Goal: Transaction & Acquisition: Purchase product/service

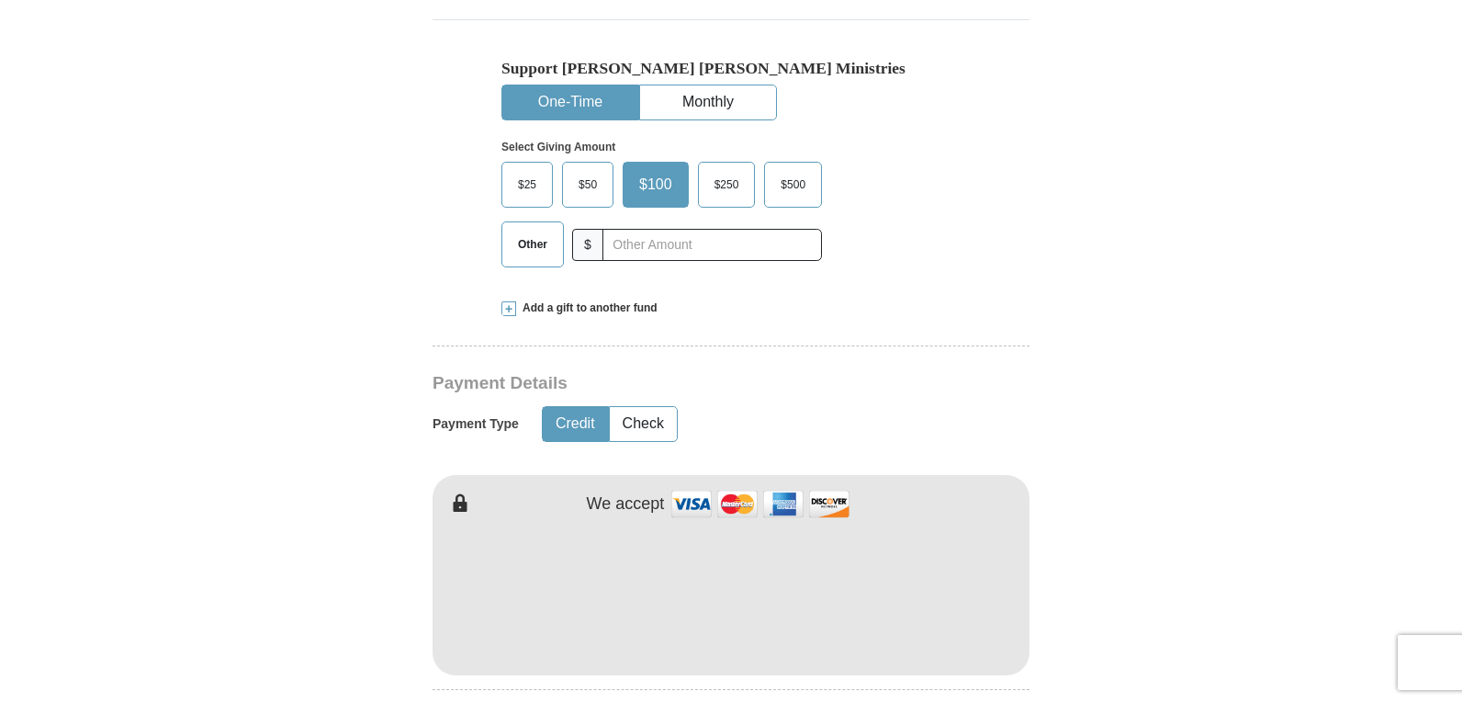
scroll to position [606, 0]
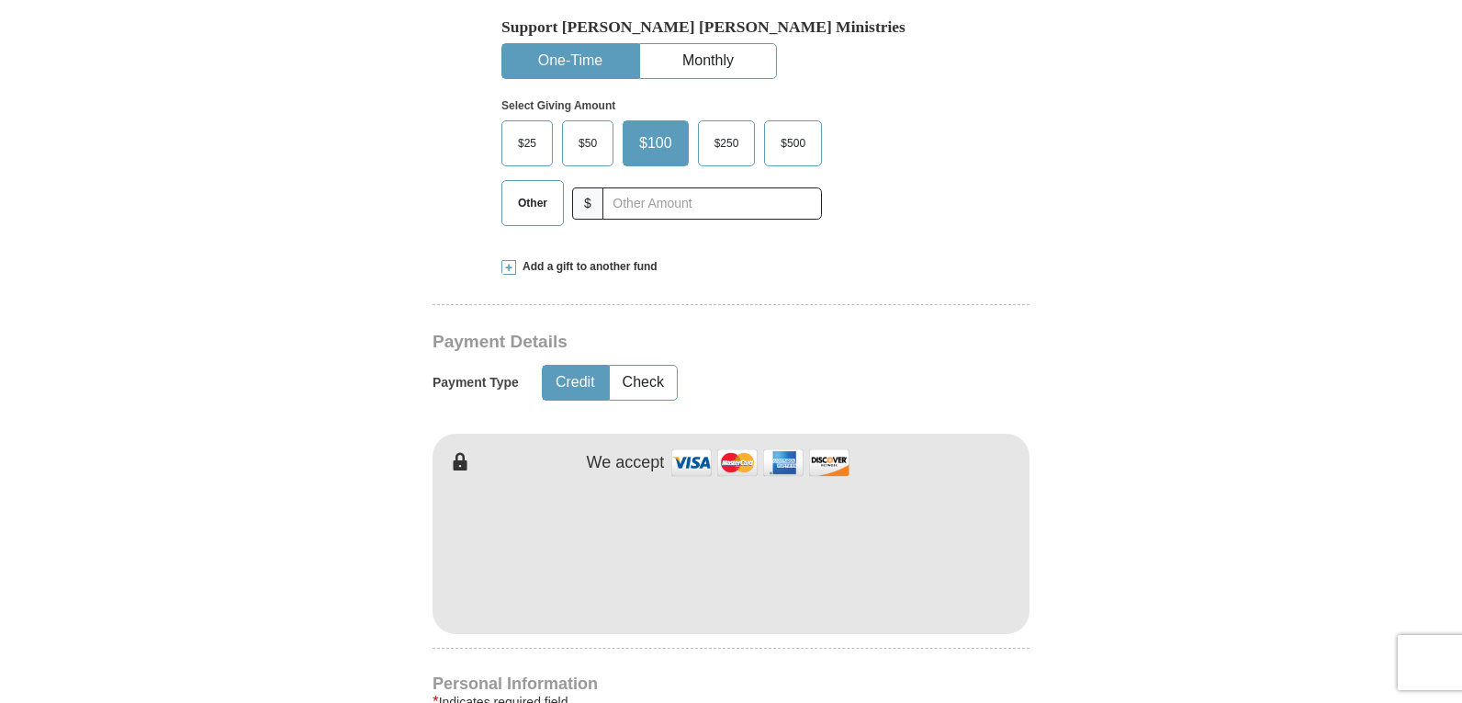
click at [524, 141] on span "$25" at bounding box center [527, 144] width 37 height 28
click at [0, 0] on input "$25" at bounding box center [0, 0] width 0 height 0
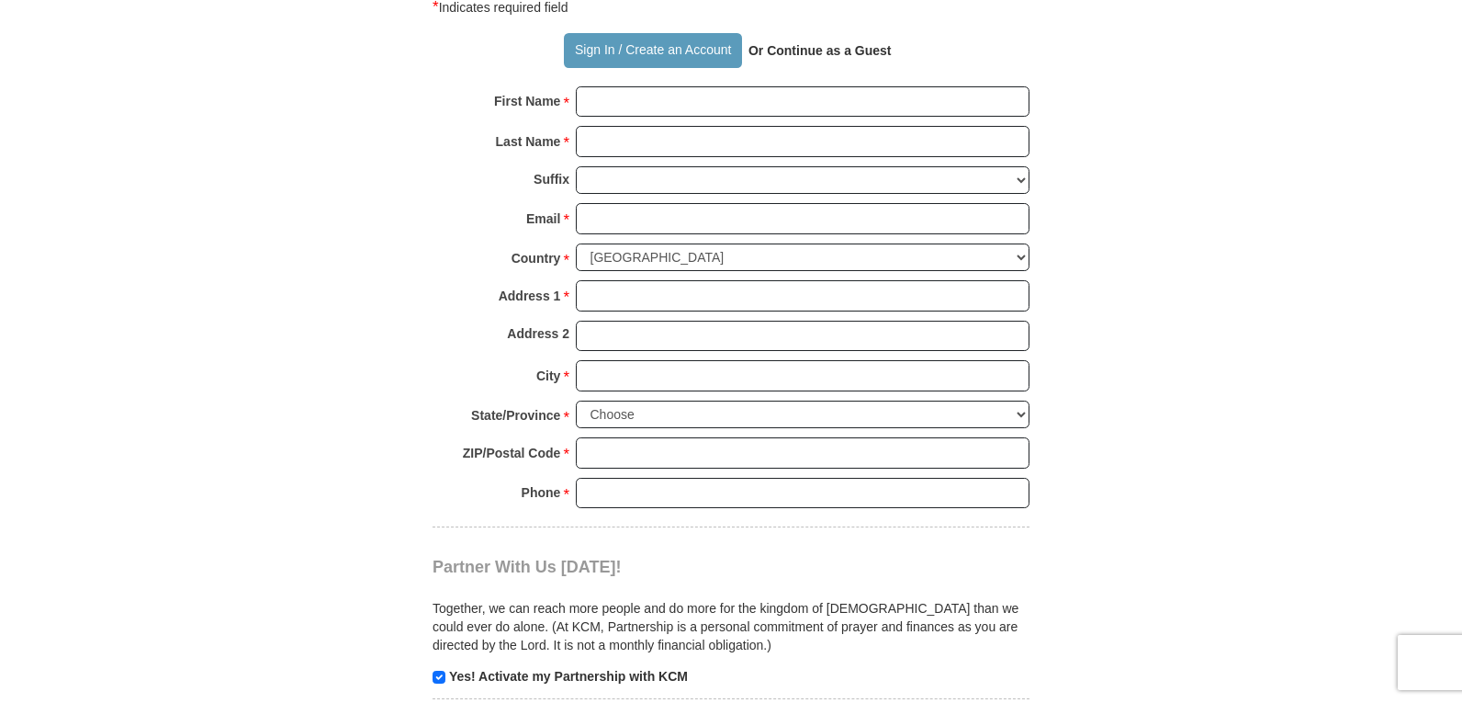
scroll to position [1325, 0]
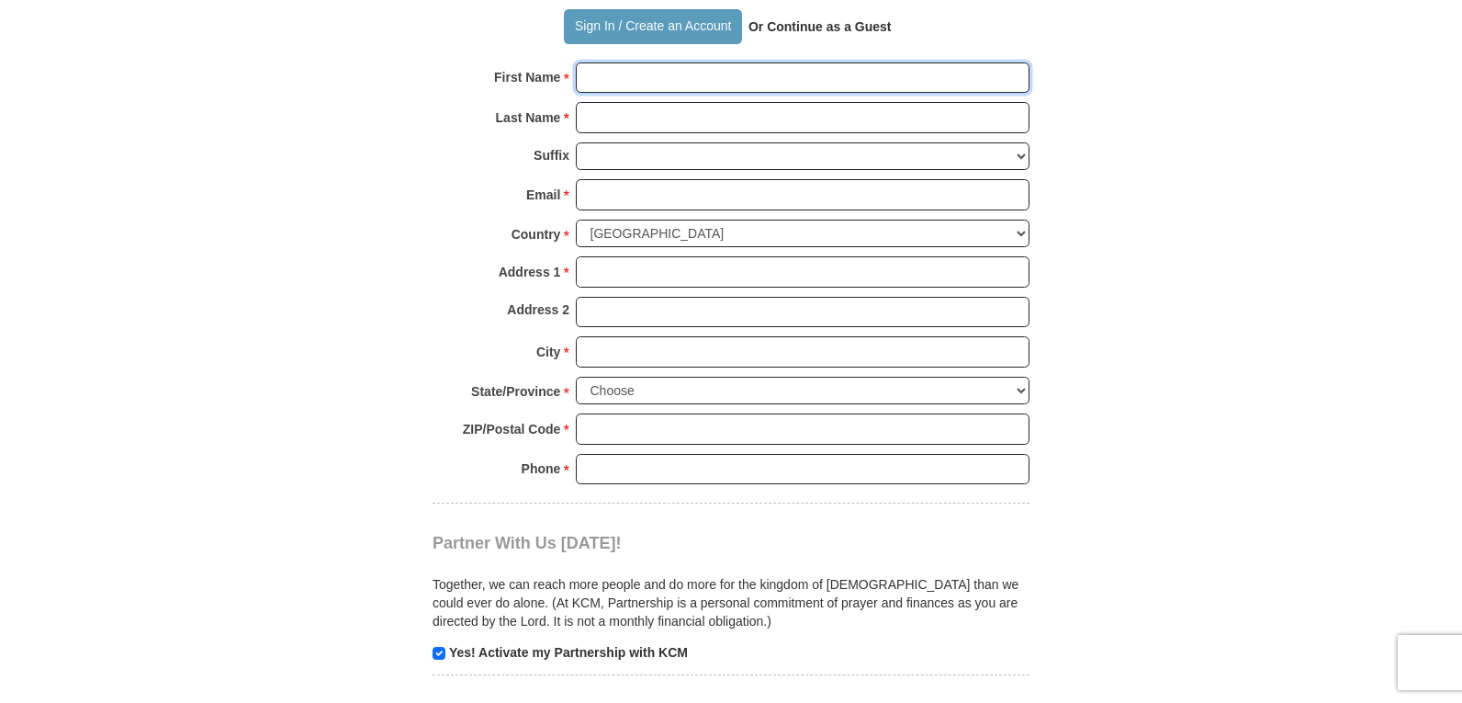
click at [640, 79] on input "First Name *" at bounding box center [803, 77] width 454 height 31
type input "[PERSON_NAME]"
click at [644, 124] on input "Last Name *" at bounding box center [803, 117] width 454 height 31
type input "[PERSON_NAME]"
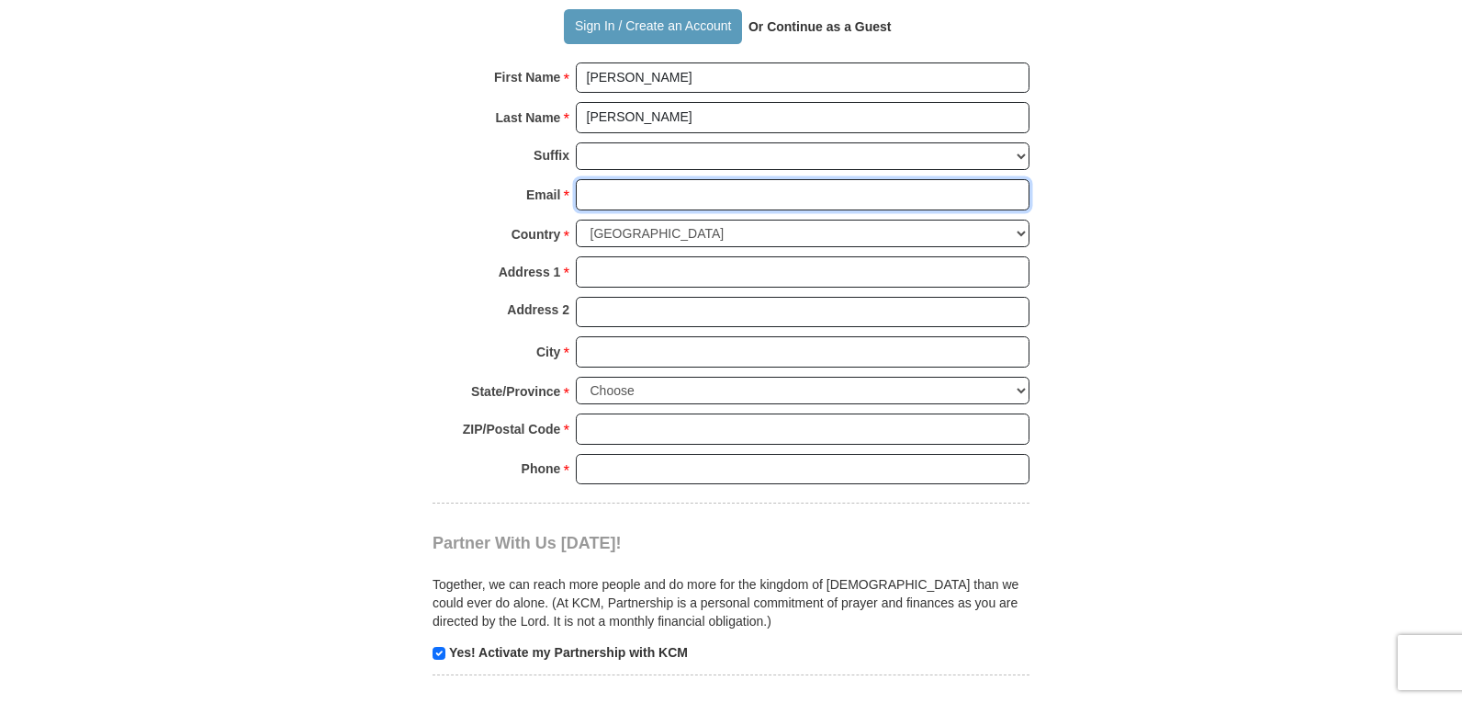
click at [610, 197] on input "Email *" at bounding box center [803, 194] width 454 height 31
type input "[EMAIL_ADDRESS][DOMAIN_NAME]"
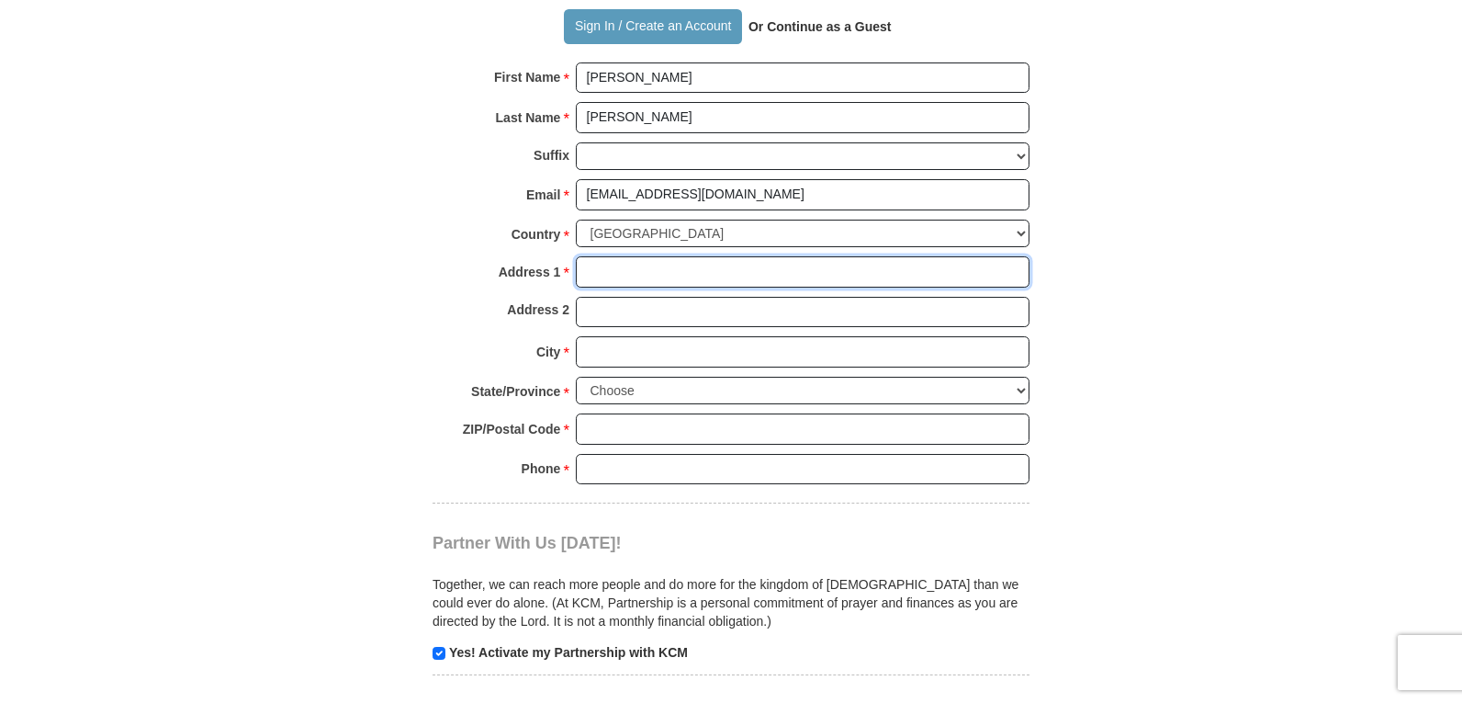
click at [610, 277] on input "Address 1 *" at bounding box center [803, 271] width 454 height 31
type input "[STREET_ADDRESS][PERSON_NAME]"
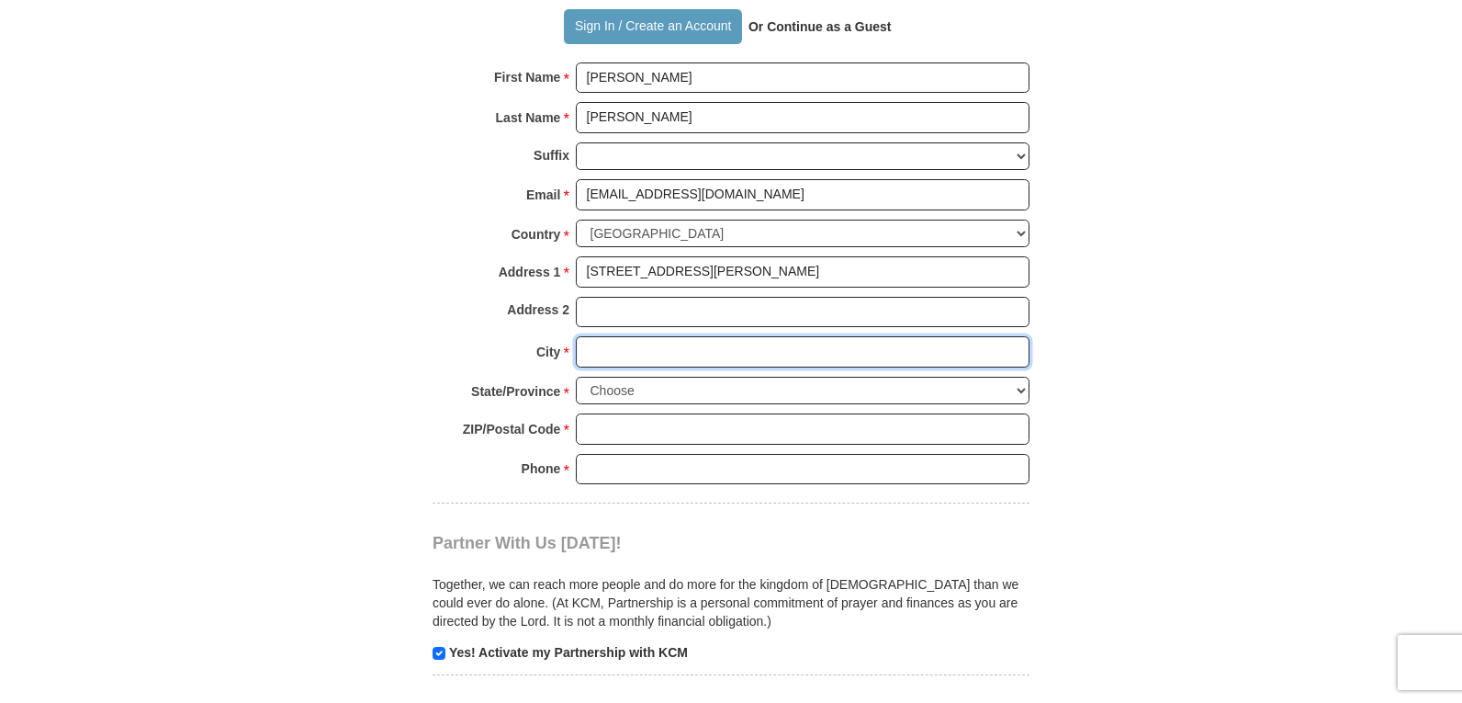
click at [620, 352] on input "City *" at bounding box center [803, 351] width 454 height 31
type input "[PERSON_NAME]"
click at [1021, 388] on select "Choose [US_STATE] [US_STATE] [US_STATE] [US_STATE] [US_STATE] Armed Forces Amer…" at bounding box center [803, 391] width 454 height 28
select select "AR"
click at [576, 377] on select "Choose [US_STATE] [US_STATE] [US_STATE] [US_STATE] [US_STATE] Armed Forces Amer…" at bounding box center [803, 391] width 454 height 28
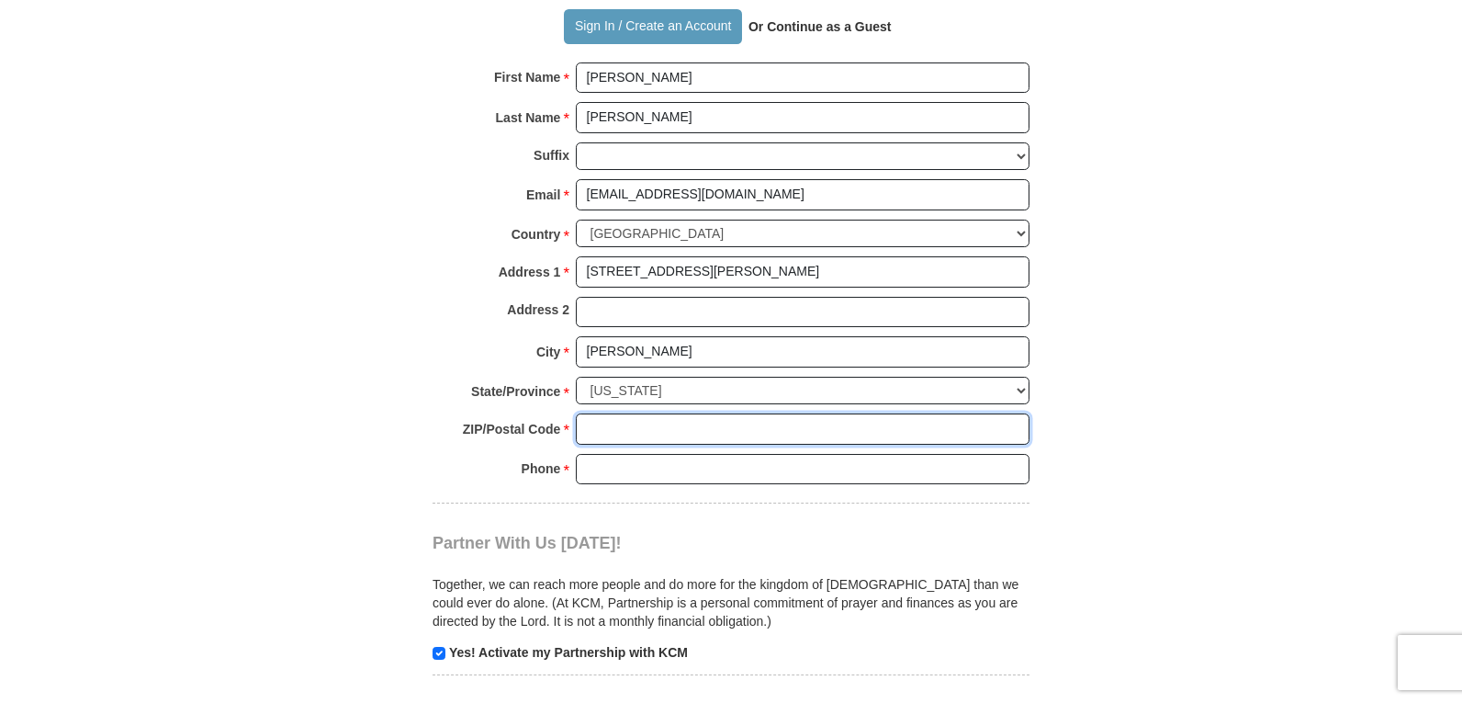
click at [631, 428] on input "ZIP/Postal Code *" at bounding box center [803, 428] width 454 height 31
type input "72143"
click at [635, 469] on input "Phone * *" at bounding box center [803, 469] width 454 height 31
type input "5012306131"
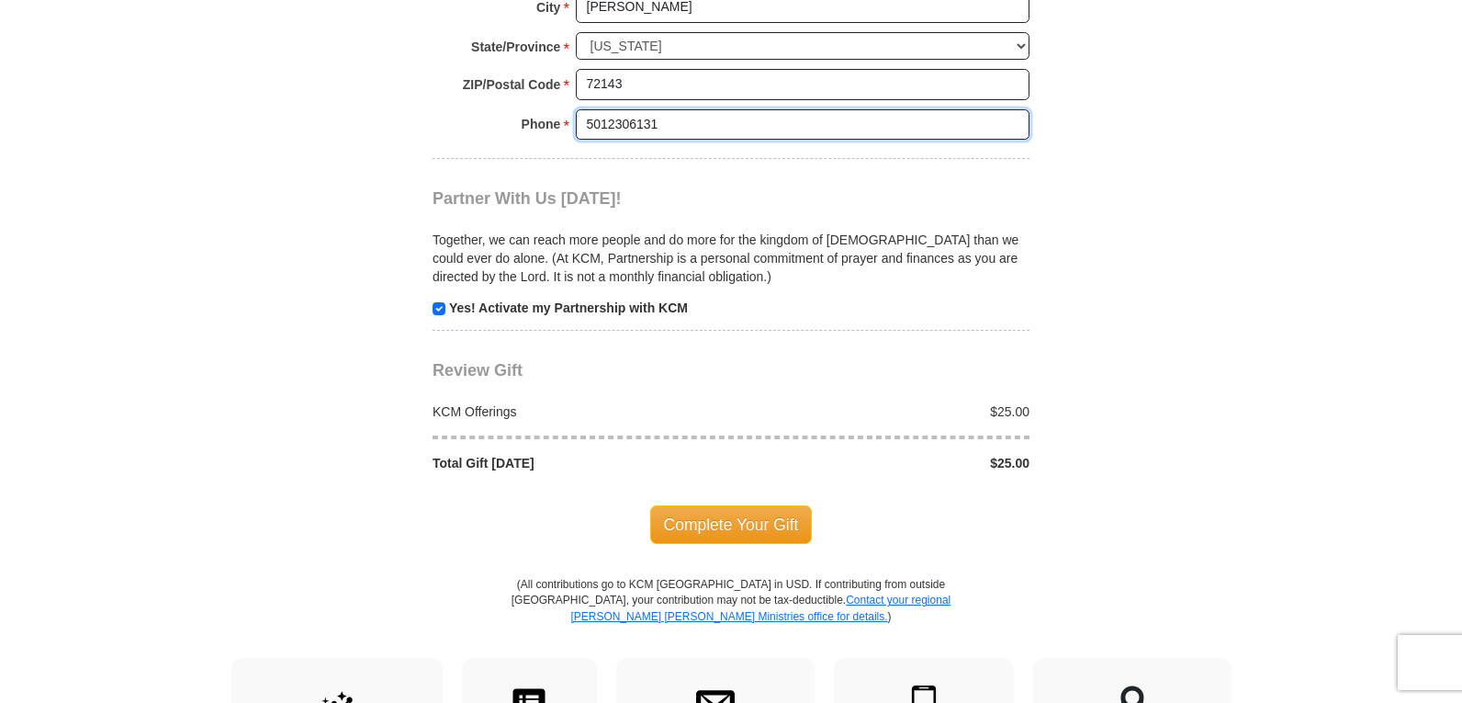
scroll to position [1779, 0]
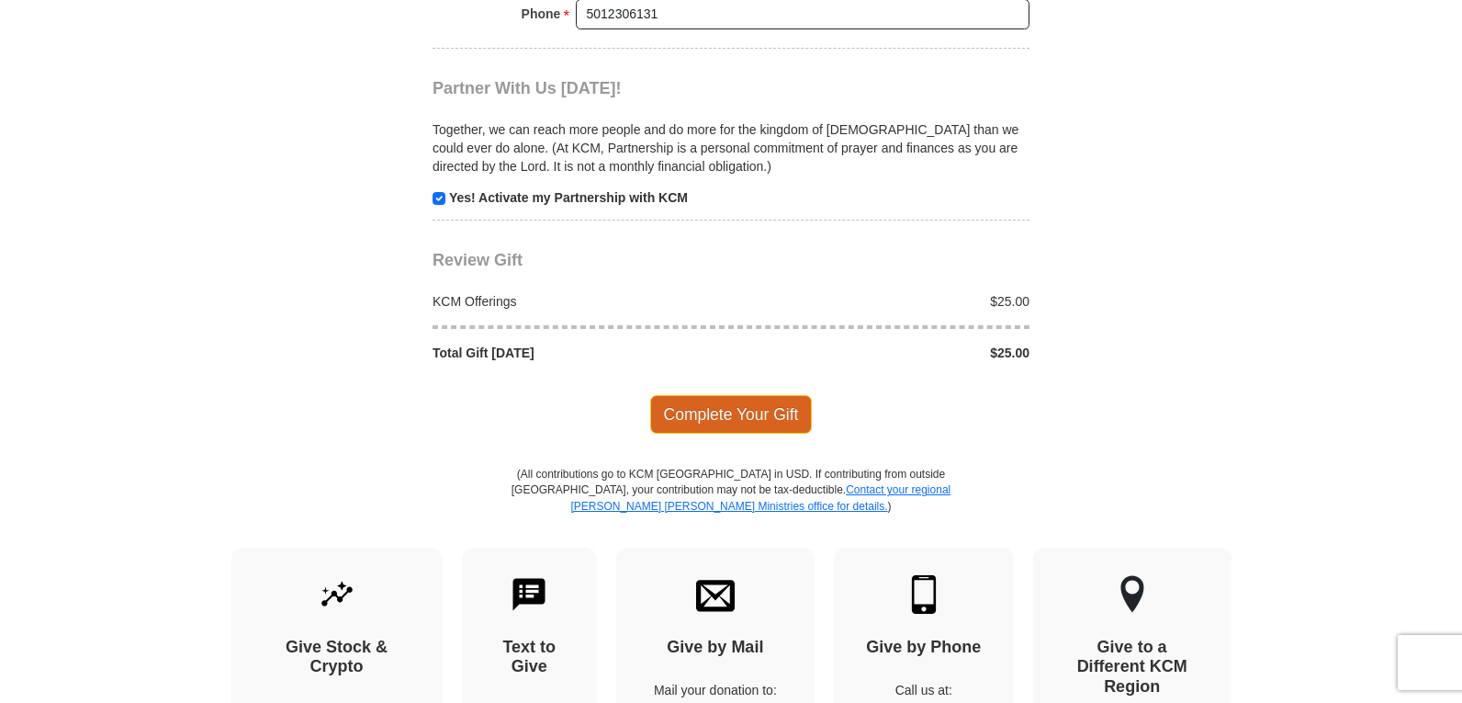
click at [707, 423] on span "Complete Your Gift" at bounding box center [731, 414] width 163 height 39
